Goal: Task Accomplishment & Management: Manage account settings

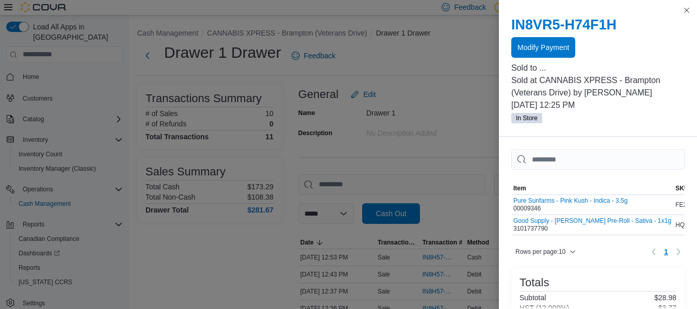
scroll to position [156, 0]
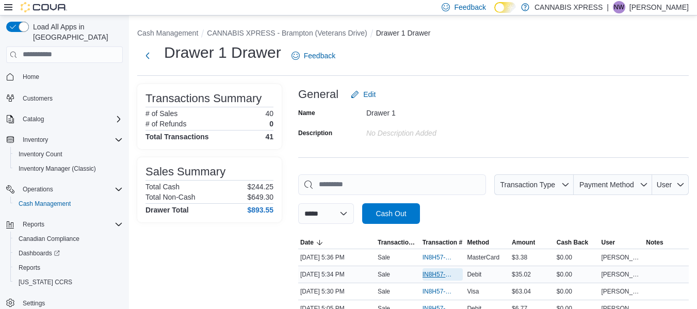
click at [439, 276] on span "IN8H57-727214" at bounding box center [438, 275] width 30 height 8
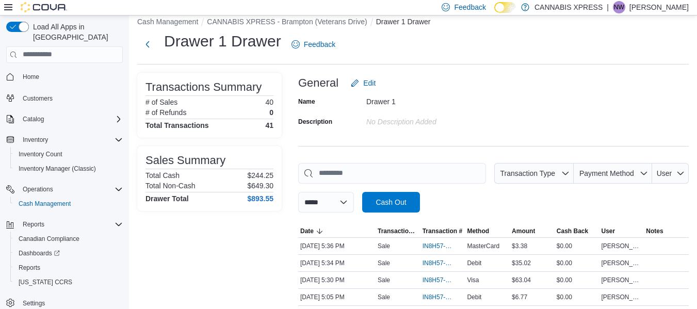
scroll to position [17, 0]
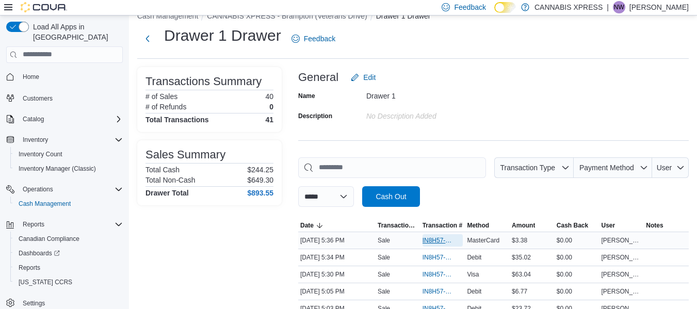
click at [440, 237] on span "IN8H57-727219" at bounding box center [438, 240] width 30 height 8
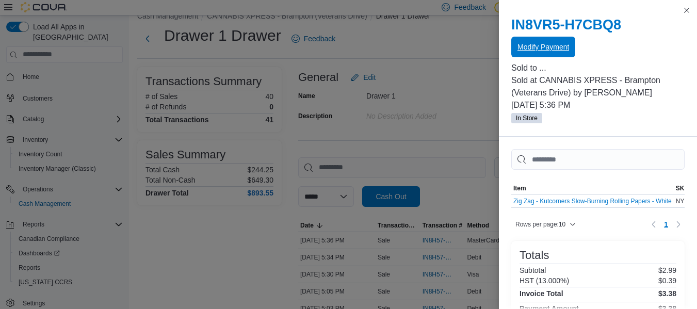
click at [525, 45] on span "Modify Payment" at bounding box center [544, 47] width 52 height 10
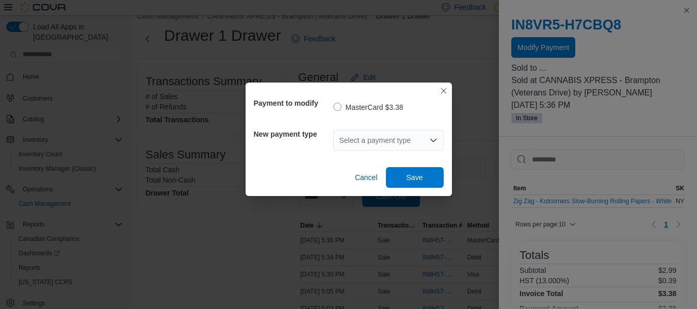
click at [420, 141] on div "Select a payment type" at bounding box center [388, 140] width 110 height 21
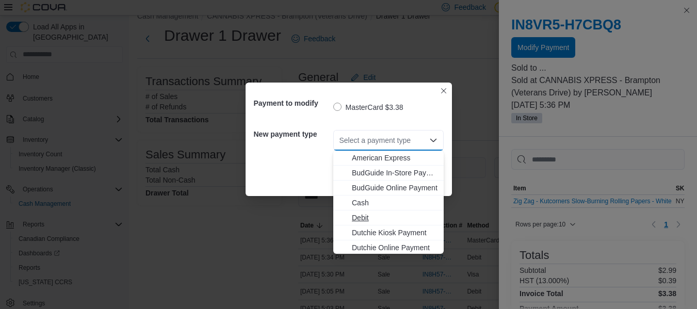
click at [358, 219] on span "Debit" at bounding box center [395, 218] width 86 height 10
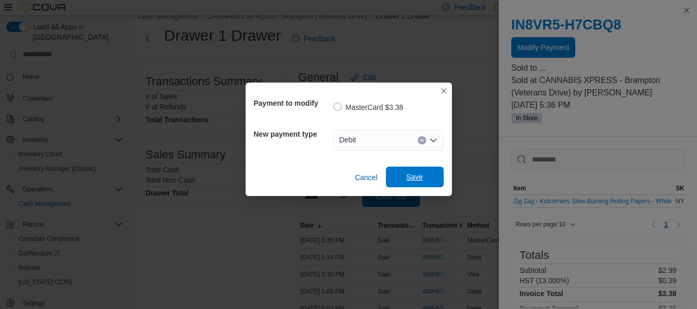
click at [410, 180] on span "Save" at bounding box center [415, 177] width 17 height 10
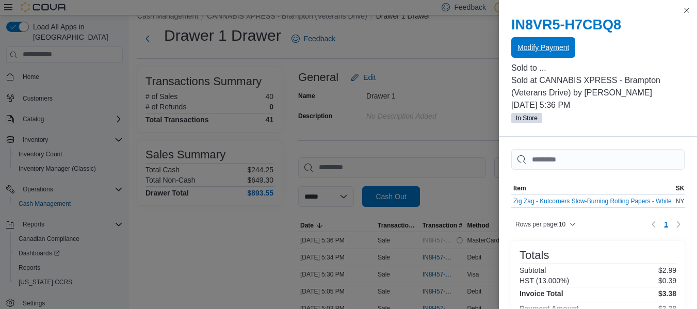
scroll to position [0, 0]
